Goal: Task Accomplishment & Management: Use online tool/utility

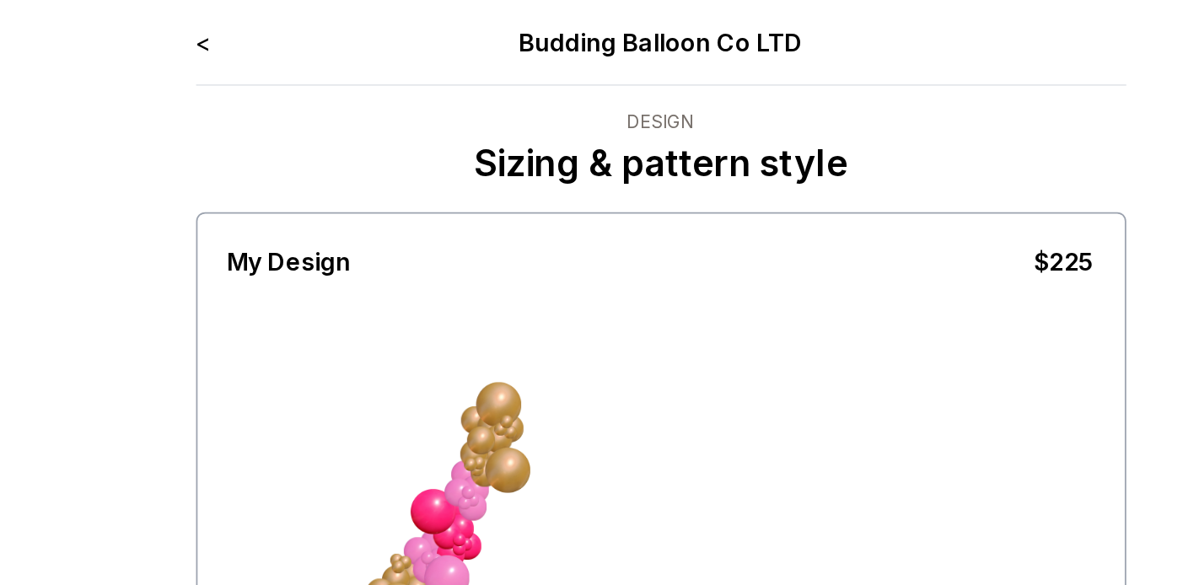
click at [336, 27] on link "<" at bounding box center [335, 23] width 8 height 17
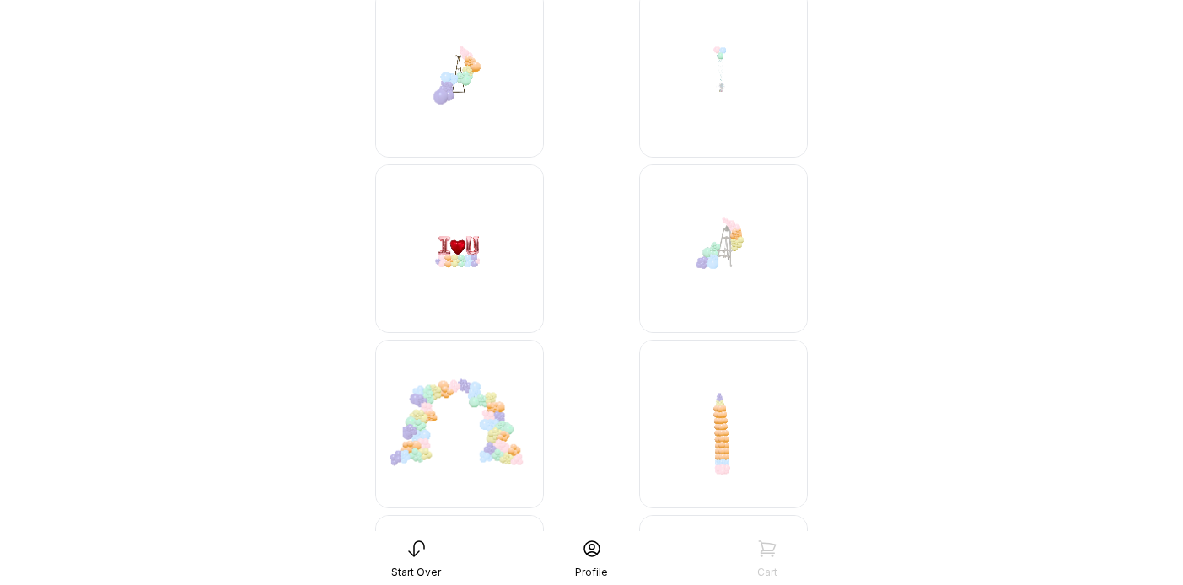
scroll to position [5981, 0]
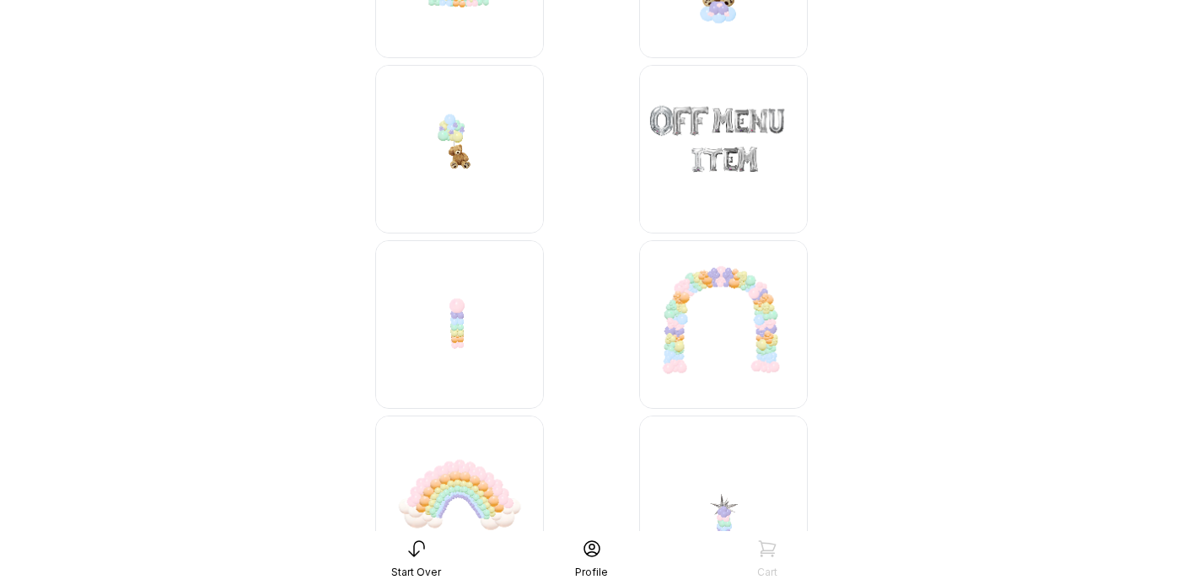
click at [454, 329] on img at bounding box center [459, 324] width 169 height 169
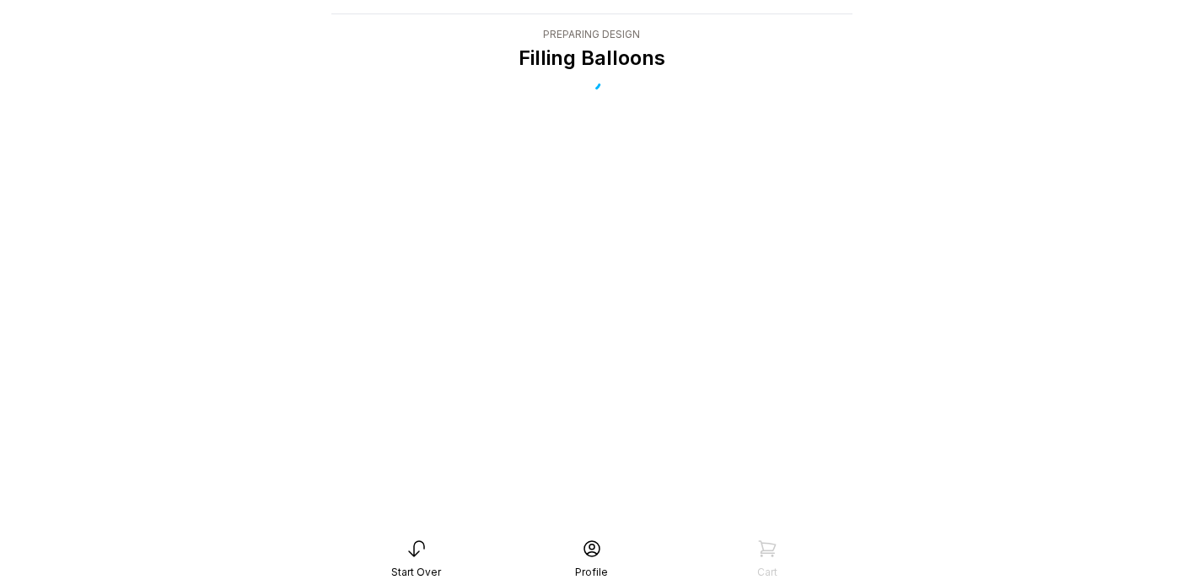
scroll to position [34, 0]
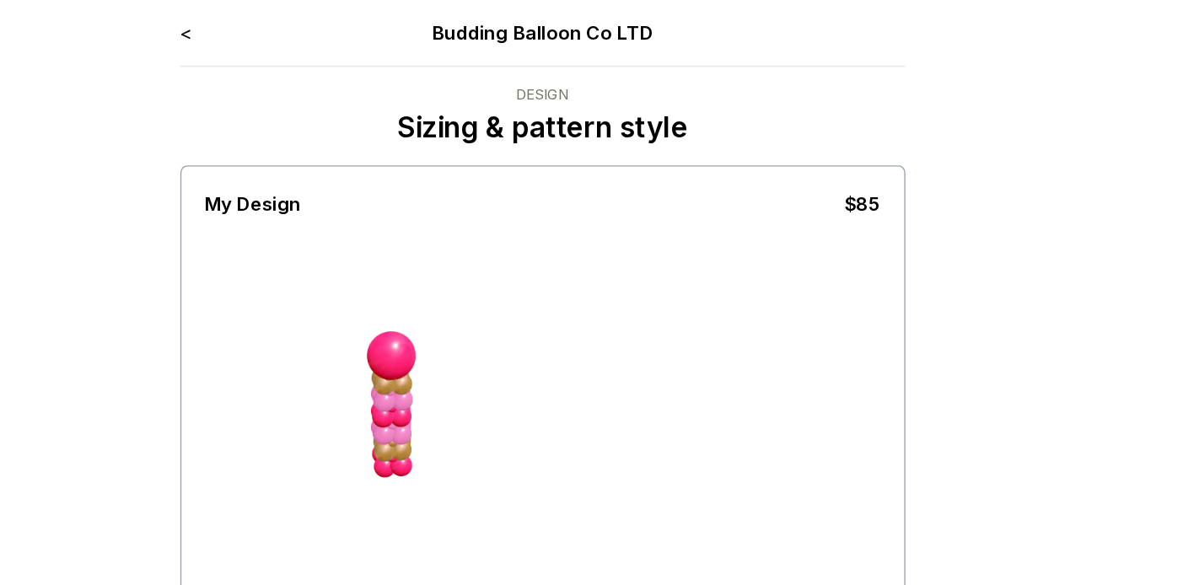
click at [333, 24] on link "<" at bounding box center [335, 23] width 8 height 17
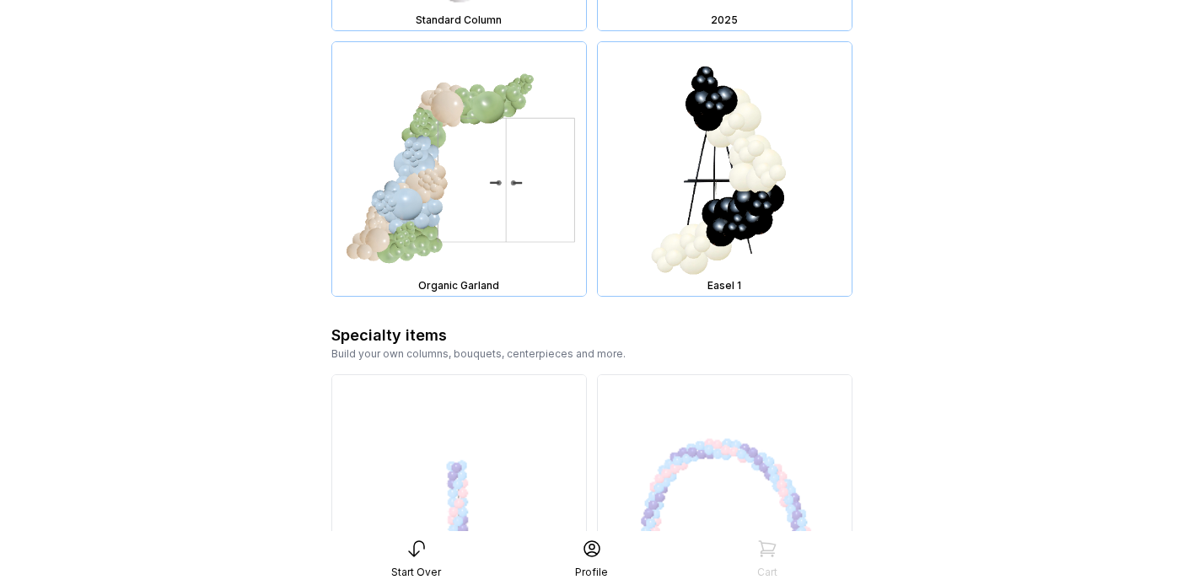
scroll to position [7150, 0]
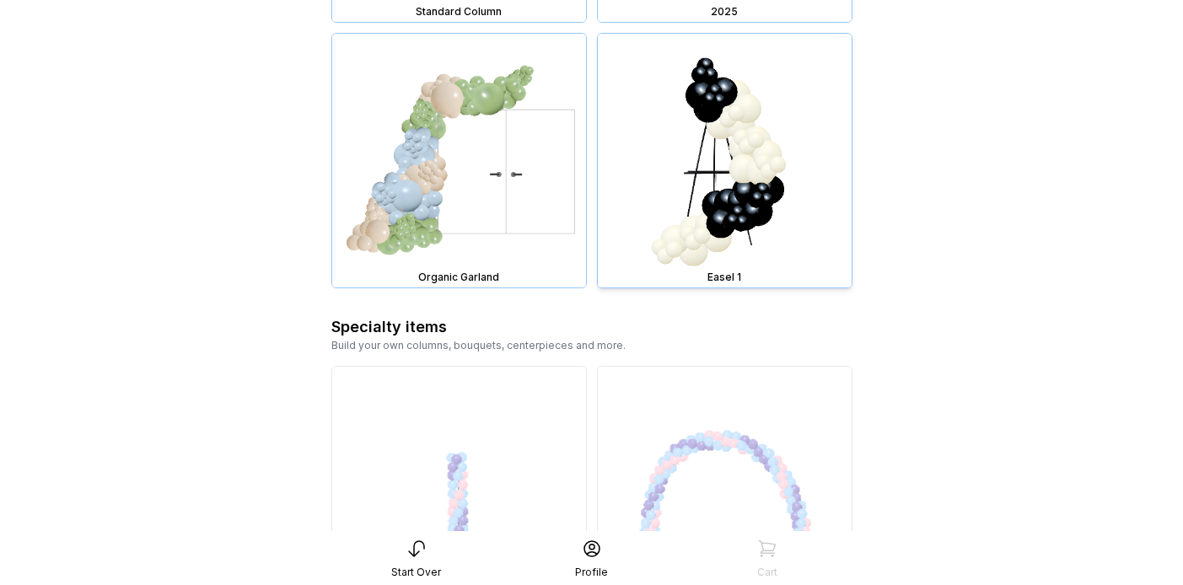
click at [789, 169] on img at bounding box center [725, 161] width 254 height 254
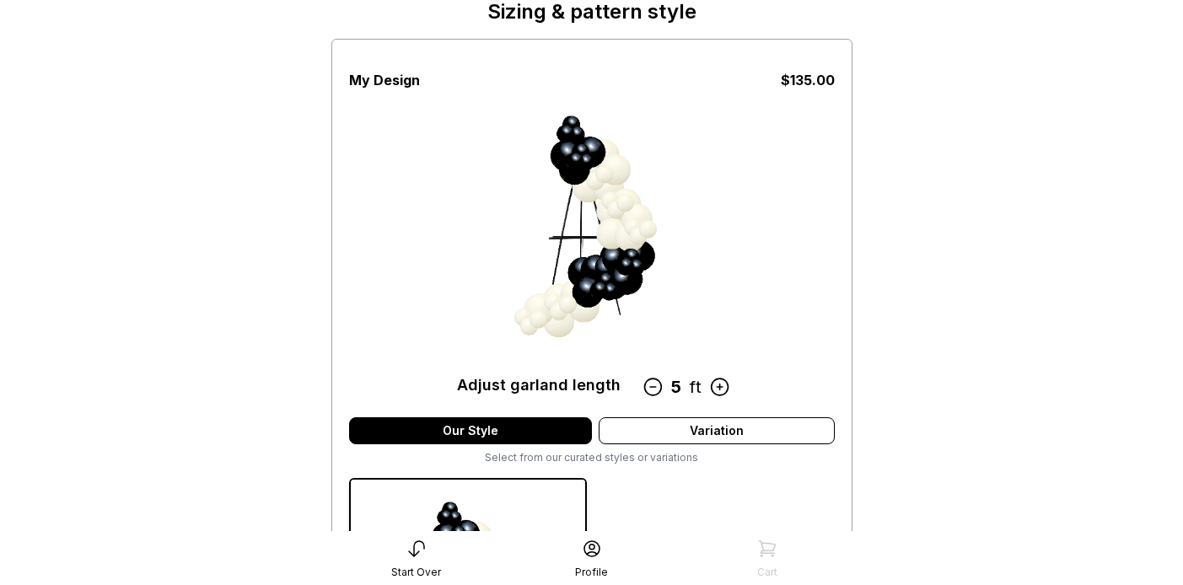
scroll to position [82, 0]
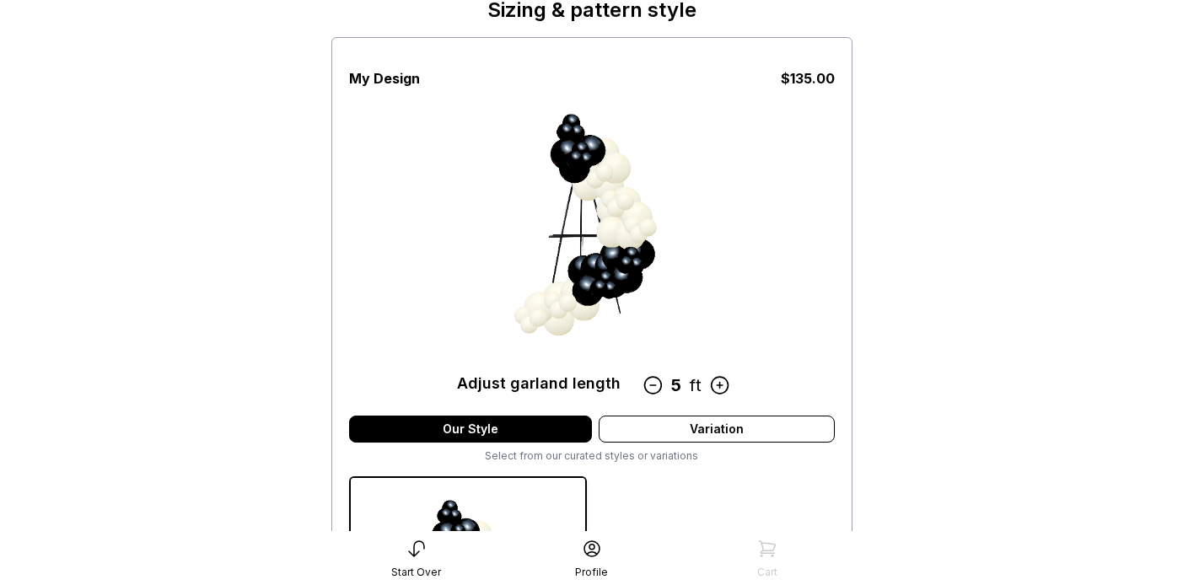
click at [721, 383] on icon at bounding box center [719, 385] width 22 height 22
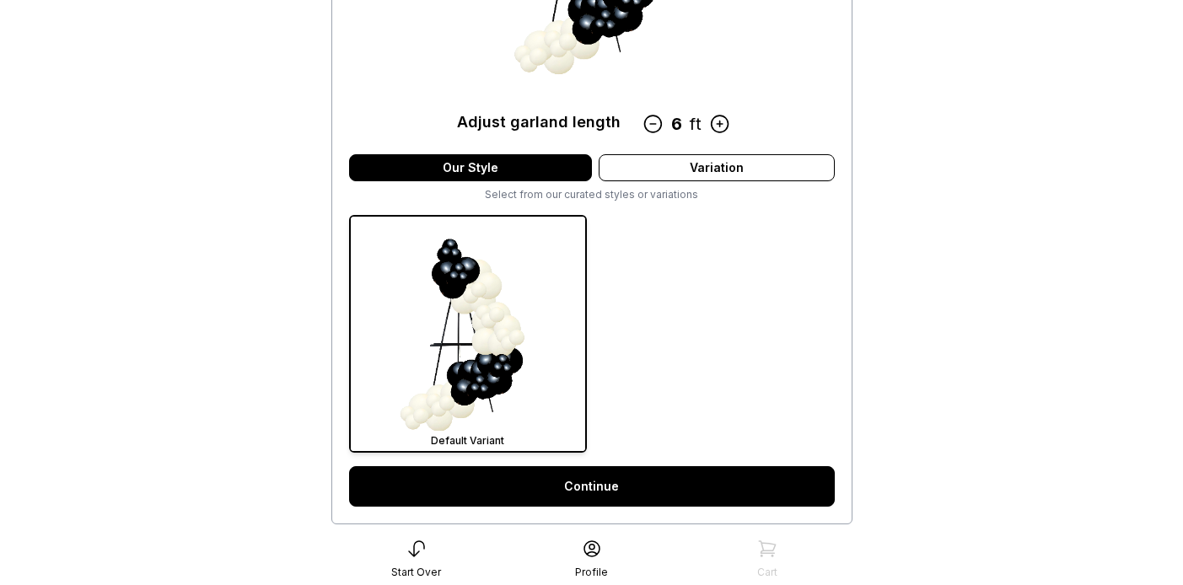
scroll to position [341, 0]
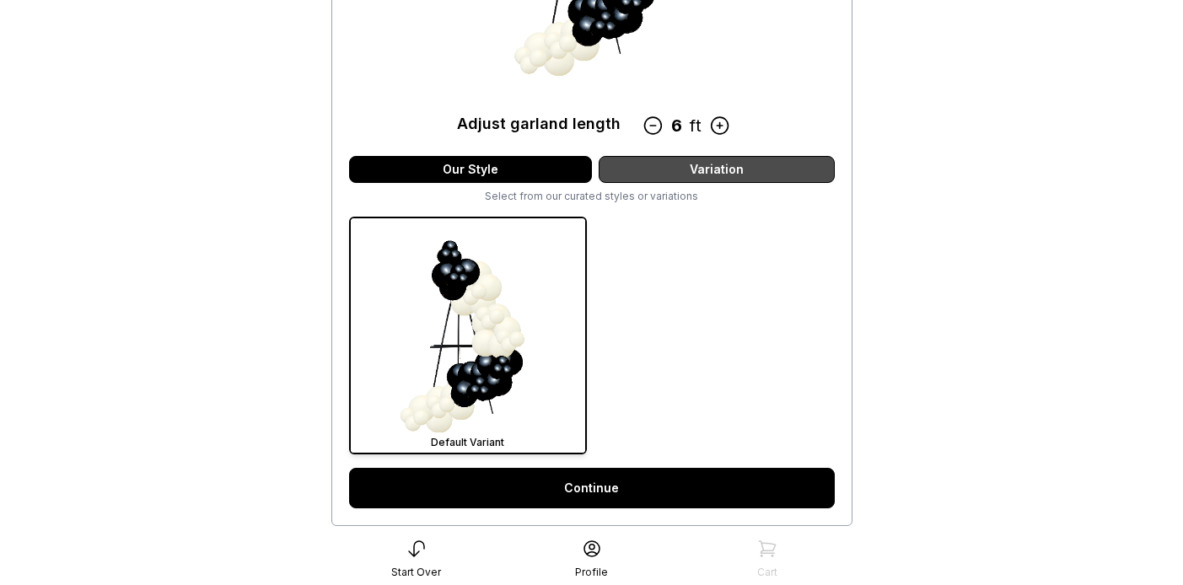
click at [748, 169] on div "Variation" at bounding box center [717, 169] width 236 height 27
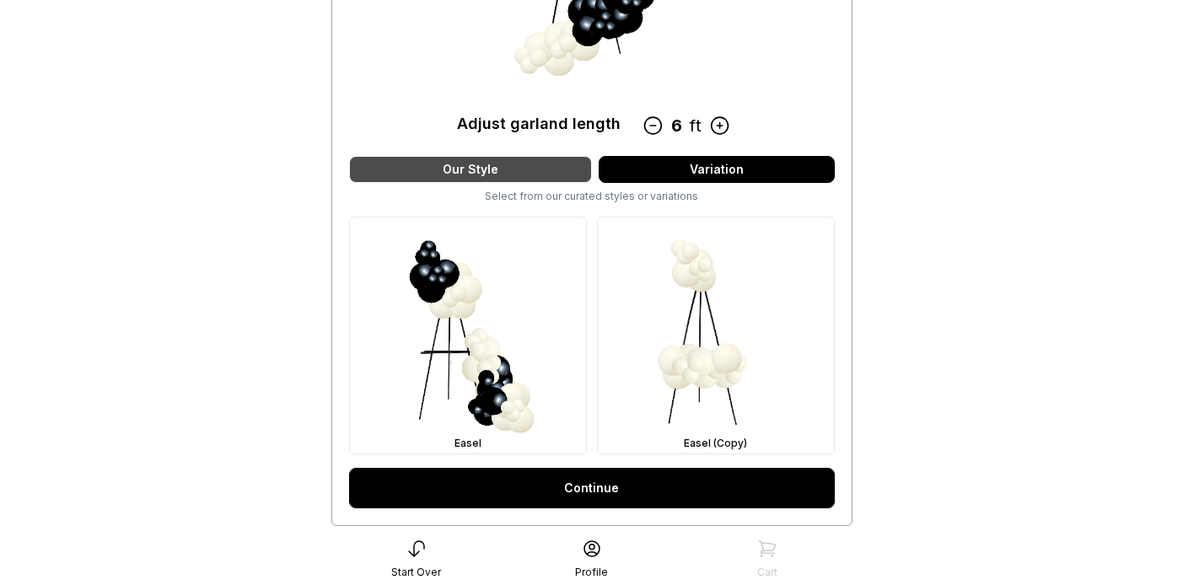
click at [538, 170] on div "Our Style" at bounding box center [470, 169] width 243 height 27
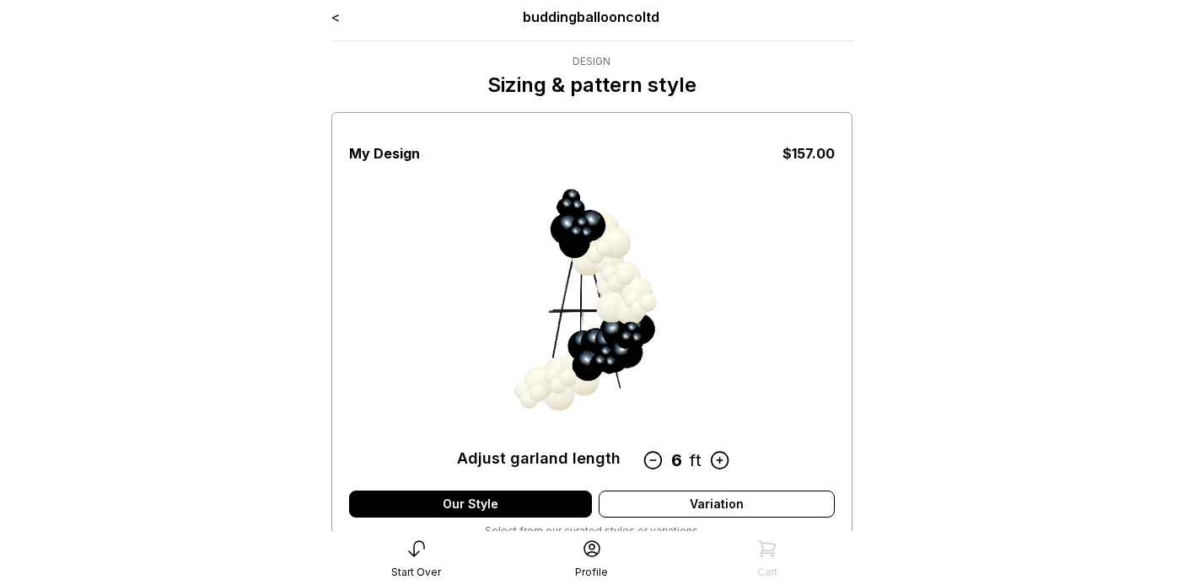
scroll to position [0, 0]
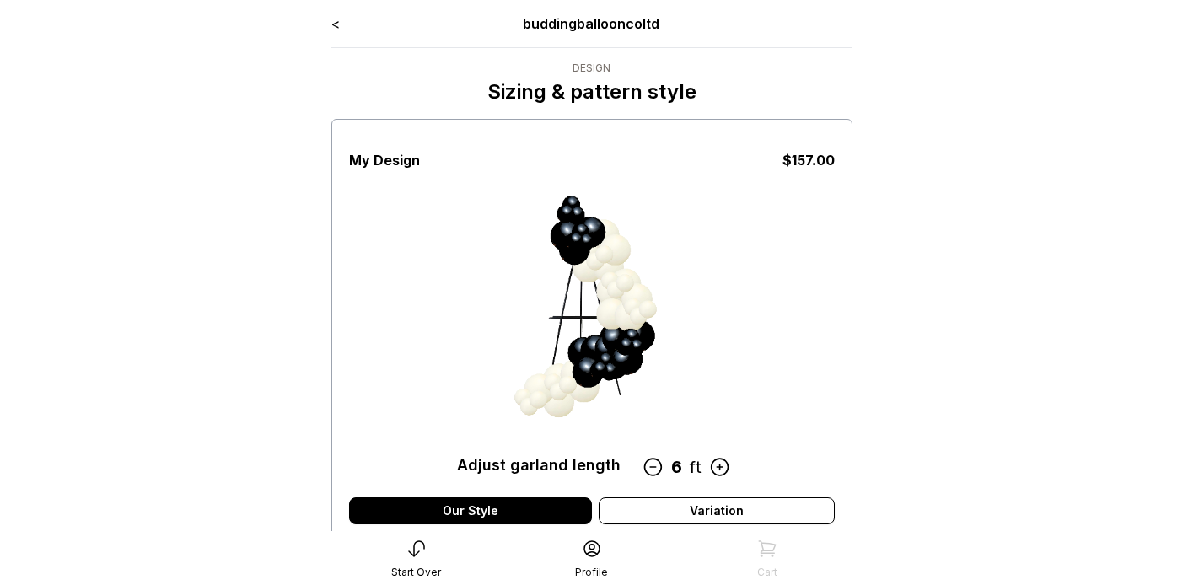
click at [333, 26] on link "<" at bounding box center [335, 23] width 8 height 17
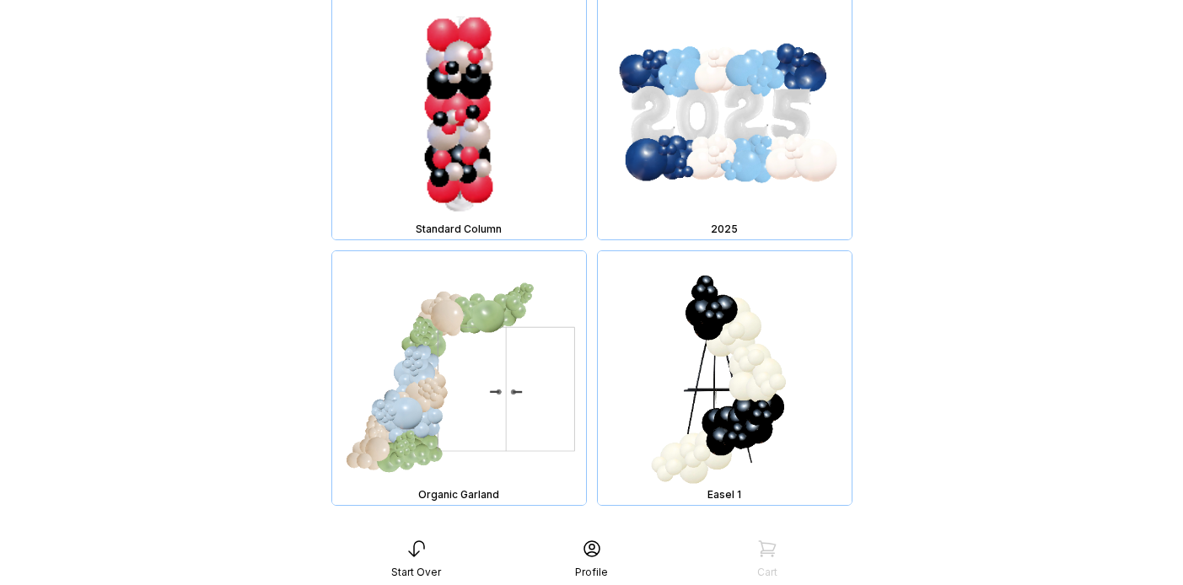
scroll to position [6936, 0]
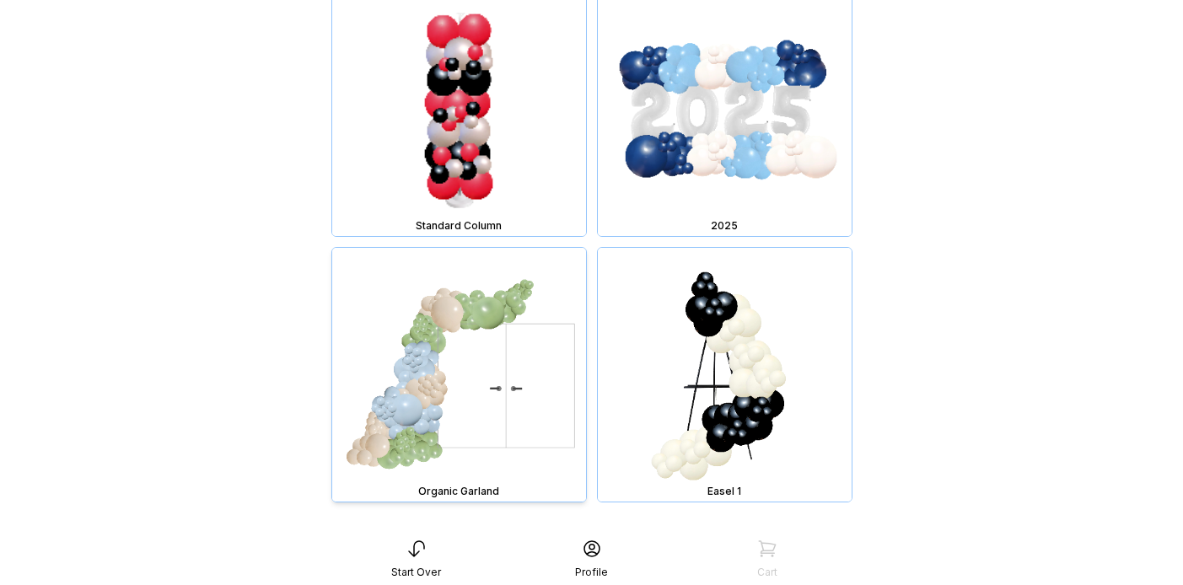
click at [357, 274] on img at bounding box center [459, 375] width 254 height 254
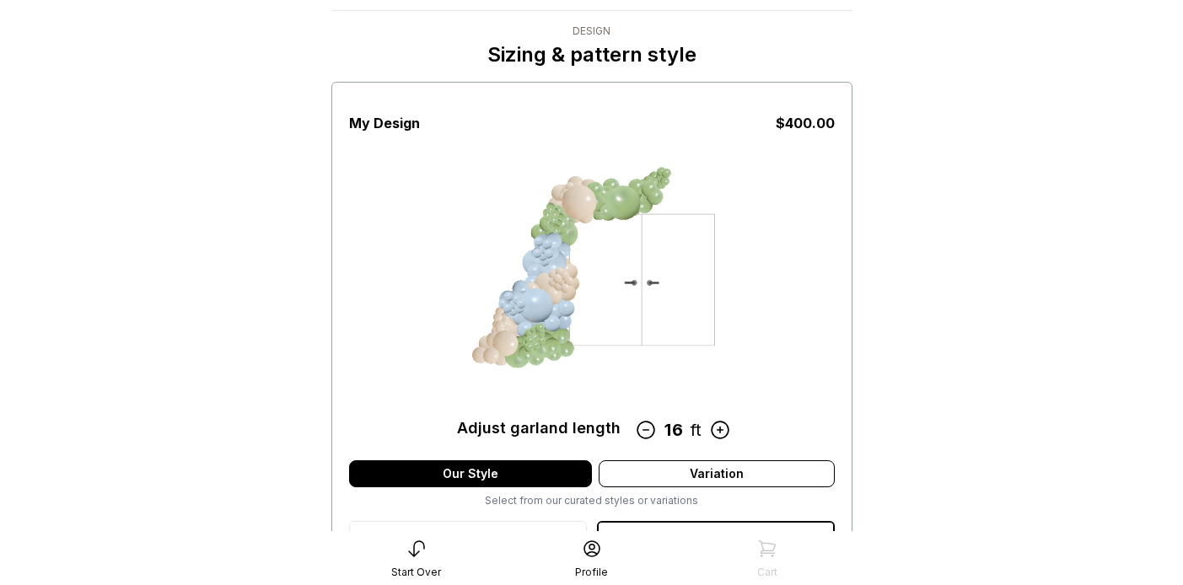
scroll to position [41, 0]
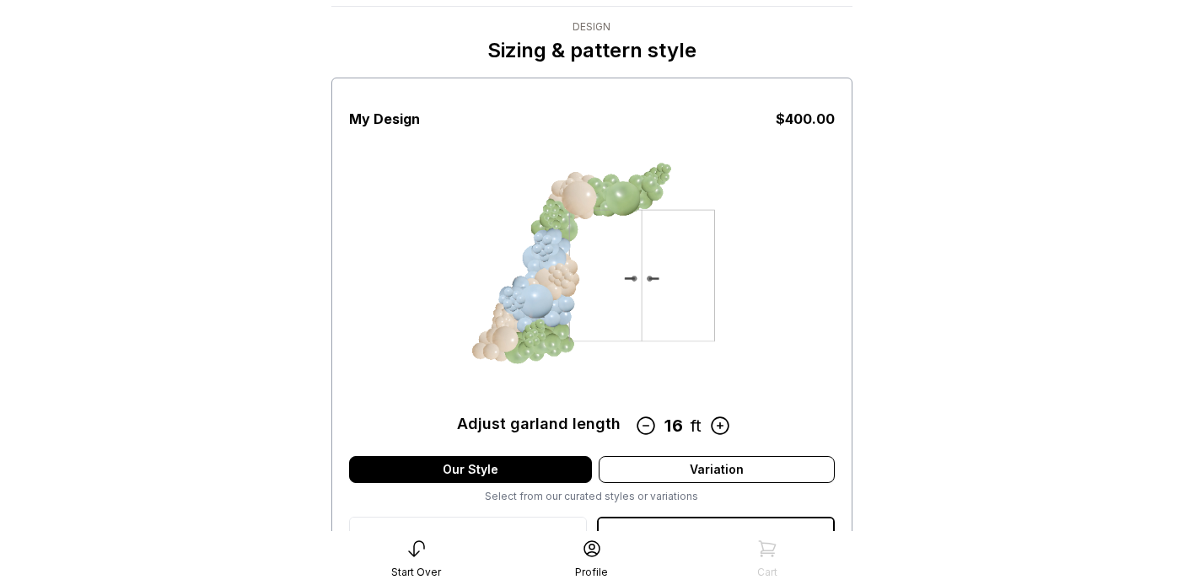
click at [642, 425] on icon at bounding box center [645, 425] width 17 height 17
click at [643, 425] on icon at bounding box center [645, 425] width 17 height 17
click at [720, 422] on icon at bounding box center [720, 425] width 17 height 17
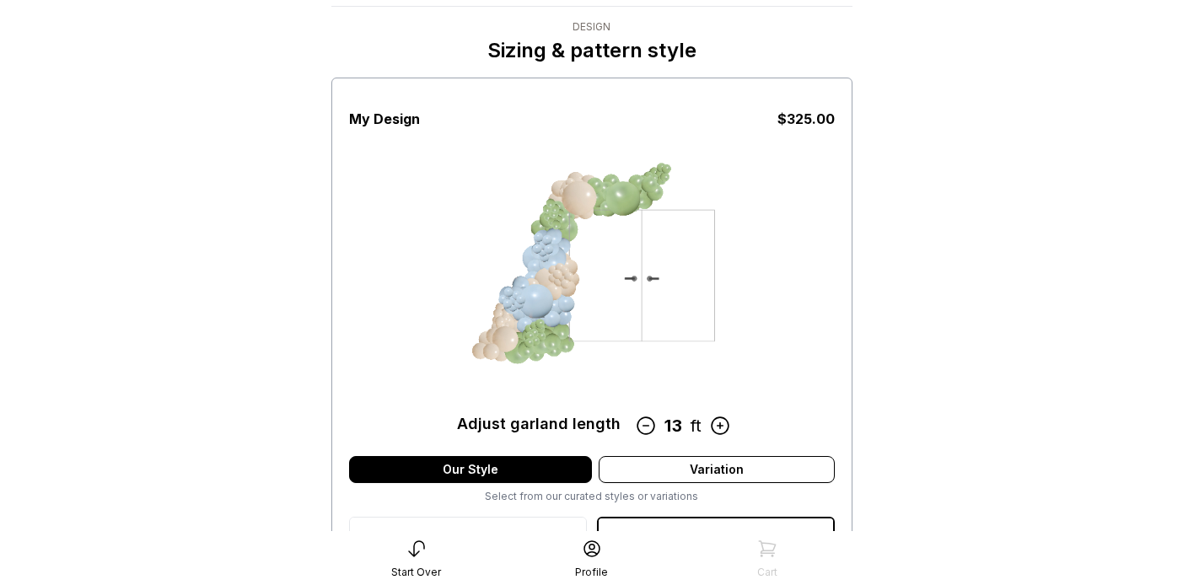
click at [648, 427] on icon at bounding box center [645, 426] width 22 height 22
click at [648, 427] on icon at bounding box center [646, 426] width 22 height 22
click at [648, 427] on icon at bounding box center [649, 426] width 22 height 22
click at [648, 427] on icon at bounding box center [644, 426] width 22 height 22
click at [648, 427] on icon at bounding box center [653, 426] width 22 height 22
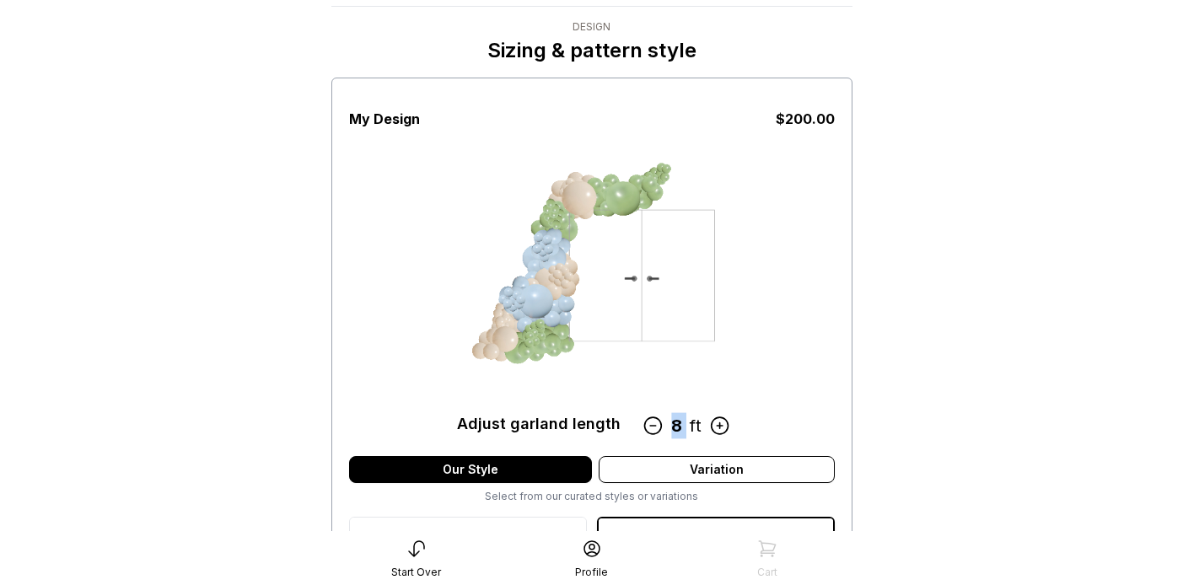
click at [648, 427] on icon at bounding box center [653, 426] width 22 height 22
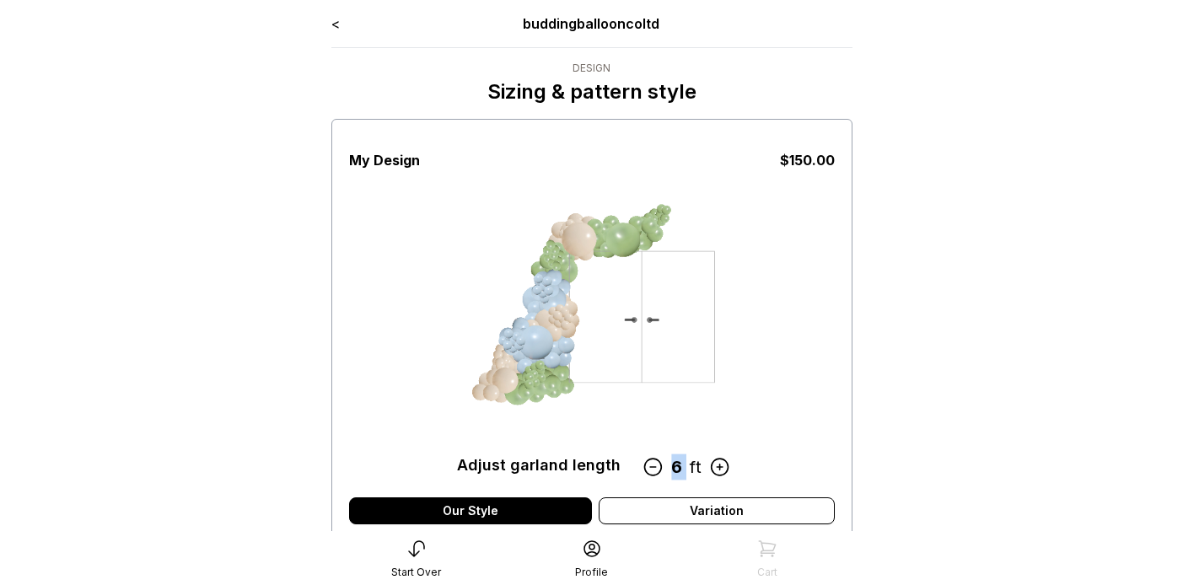
click at [336, 24] on link "<" at bounding box center [335, 23] width 8 height 17
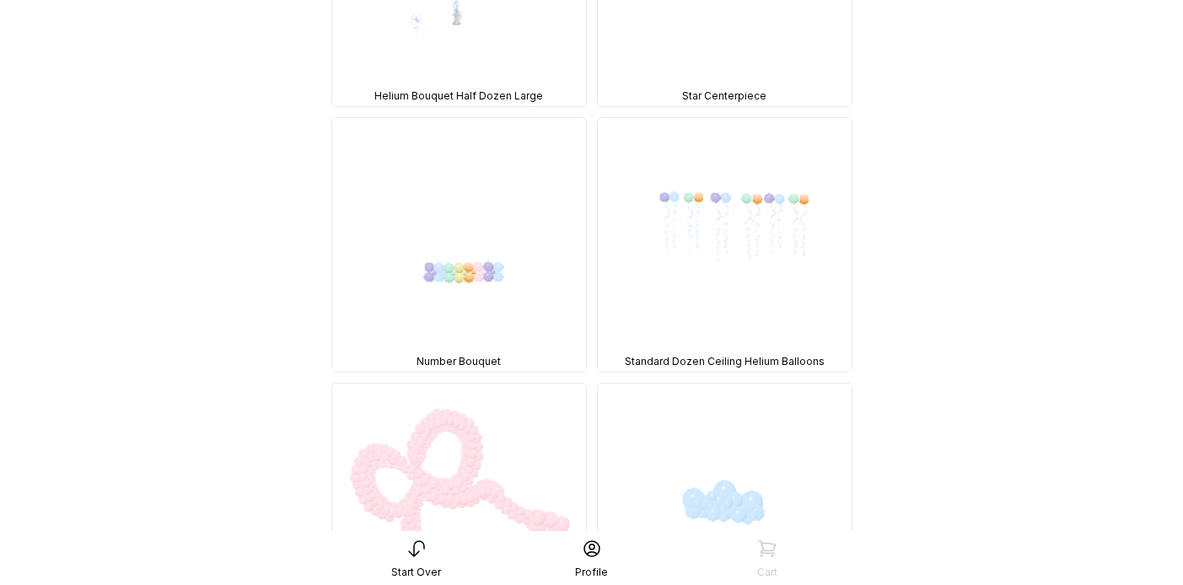
scroll to position [8291, 0]
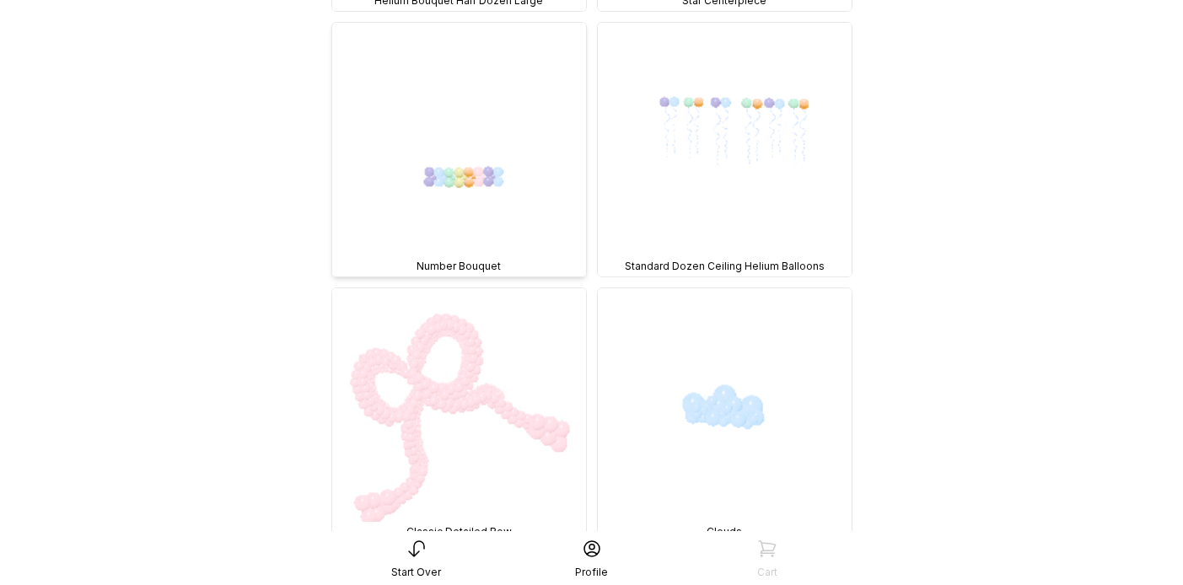
click at [438, 159] on img at bounding box center [459, 150] width 254 height 254
